Goal: Task Accomplishment & Management: Manage account settings

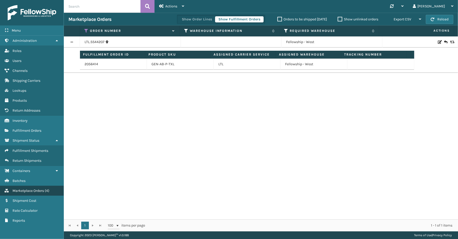
click at [38, 189] on span "Marketplace Orders" at bounding box center [28, 191] width 31 height 4
click at [38, 130] on link "Fulfillment Orders" at bounding box center [32, 131] width 64 height 10
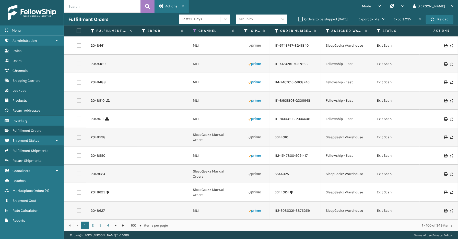
click at [181, 6] on div "Actions" at bounding box center [171, 6] width 25 height 13
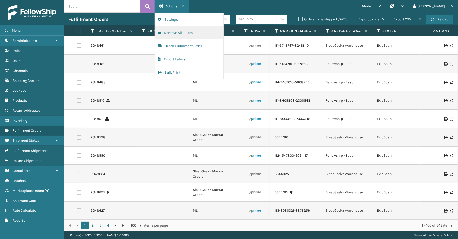
click at [179, 33] on button "Remove All Filters" at bounding box center [189, 32] width 68 height 13
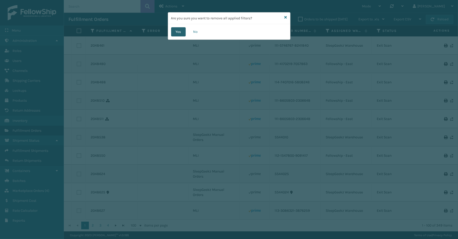
click at [177, 31] on button "Yes" at bounding box center [178, 31] width 15 height 9
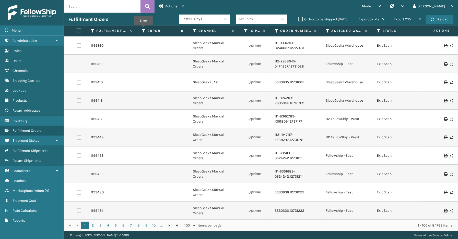
click at [143, 29] on icon at bounding box center [144, 31] width 4 height 5
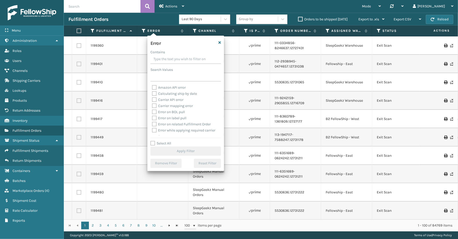
click at [157, 142] on label "Select All" at bounding box center [160, 143] width 21 height 4
click at [157, 141] on input "Select All" at bounding box center [188, 141] width 77 height 1
checkbox input "true"
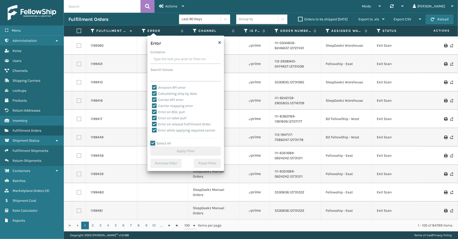
checkbox input "true"
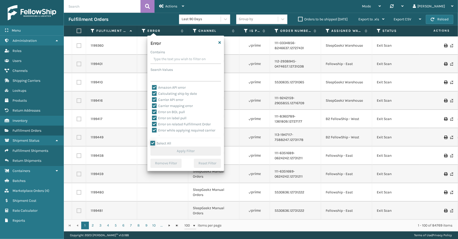
checkbox input "true"
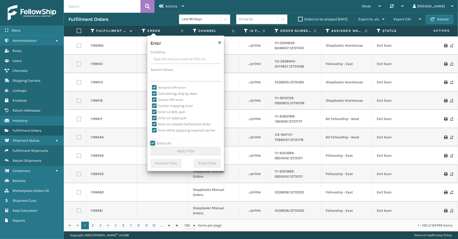
checkbox input "true"
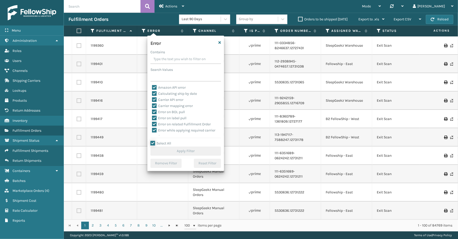
checkbox input "true"
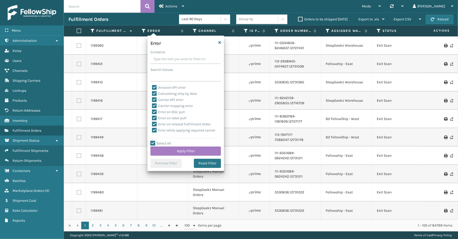
scroll to position [114, 0]
click at [179, 131] on label "To be cancelled" at bounding box center [167, 133] width 30 height 4
click at [152, 131] on input "To be cancelled" at bounding box center [152, 131] width 0 height 3
checkbox input "false"
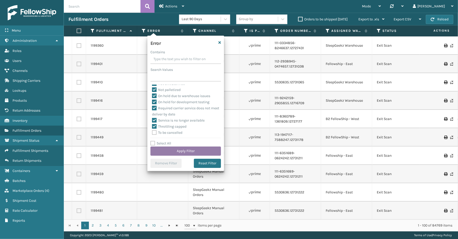
click at [183, 150] on button "Apply Filter" at bounding box center [185, 151] width 70 height 9
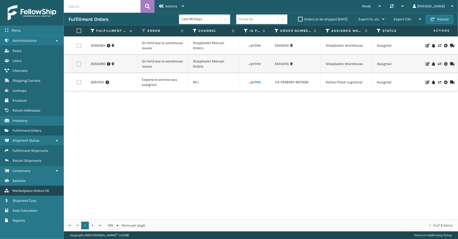
click at [39, 189] on span "Marketplace Orders" at bounding box center [28, 191] width 31 height 4
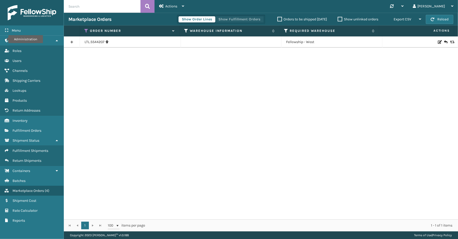
click at [245, 17] on button "Show Fulfillment Orders" at bounding box center [239, 19] width 49 height 6
